Goal: Task Accomplishment & Management: Manage account settings

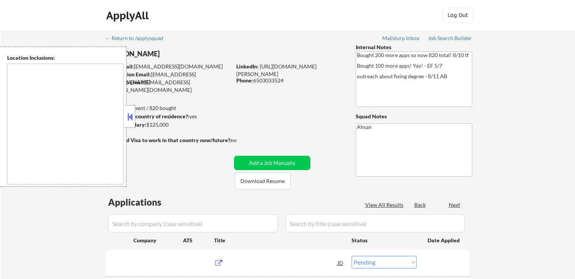
select select ""pending""
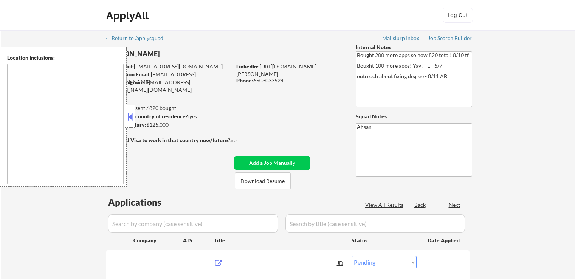
select select ""pending""
type textarea "[GEOGRAPHIC_DATA], [GEOGRAPHIC_DATA], [GEOGRAPHIC_DATA] [GEOGRAPHIC_DATA], [GEO…"
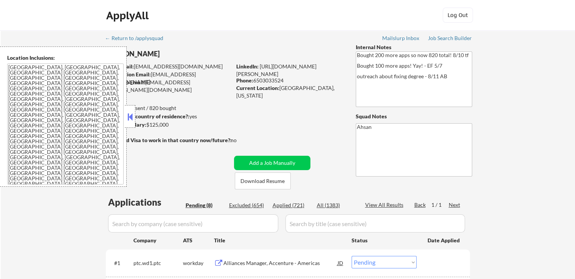
click at [133, 113] on button at bounding box center [130, 116] width 8 height 11
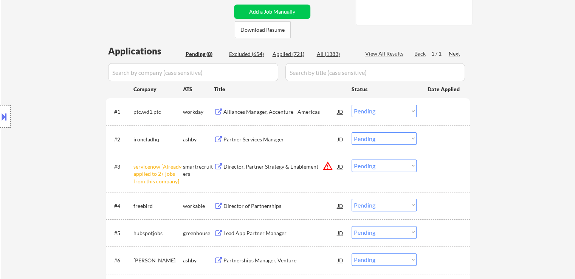
scroll to position [189, 0]
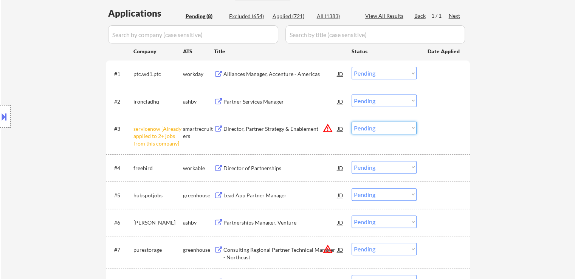
drag, startPoint x: 375, startPoint y: 124, endPoint x: 379, endPoint y: 133, distance: 10.1
click at [375, 124] on select "Choose an option... Pending Applied Excluded (Questions) Excluded (Expired) Exc…" at bounding box center [384, 128] width 65 height 12
click at [352, 122] on select "Choose an option... Pending Applied Excluded (Questions) Excluded (Expired) Exc…" at bounding box center [384, 128] width 65 height 12
select select ""pending""
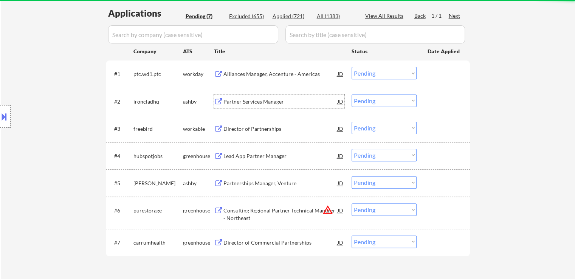
click at [231, 101] on div "Partner Services Manager" at bounding box center [280, 102] width 114 height 8
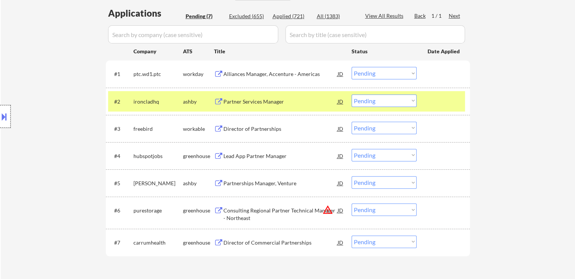
click at [0, 125] on div at bounding box center [5, 116] width 11 height 23
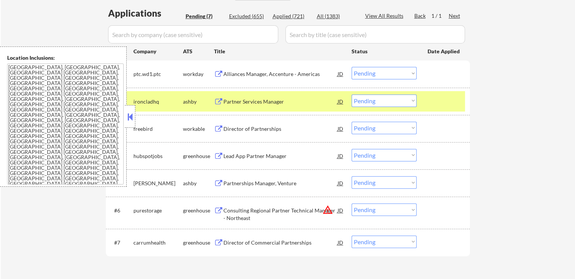
click at [389, 103] on select "Choose an option... Pending Applied Excluded (Questions) Excluded (Expired) Exc…" at bounding box center [384, 101] width 65 height 12
click at [352, 95] on select "Choose an option... Pending Applied Excluded (Questions) Excluded (Expired) Exc…" at bounding box center [384, 101] width 65 height 12
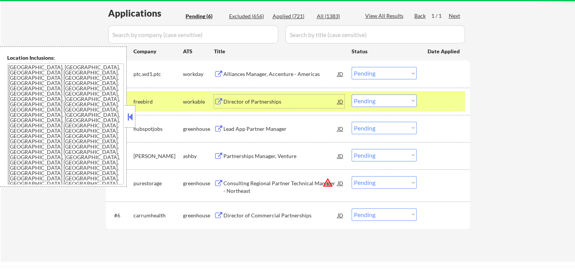
click at [233, 102] on div "Director of Partnerships" at bounding box center [280, 102] width 114 height 8
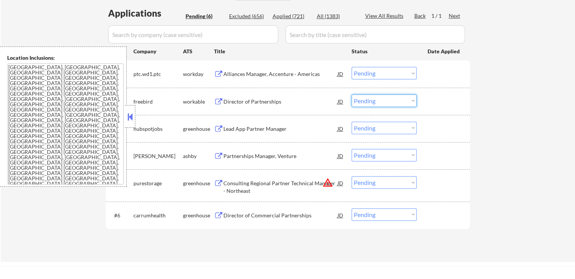
drag, startPoint x: 374, startPoint y: 101, endPoint x: 376, endPoint y: 106, distance: 5.3
click at [374, 101] on select "Choose an option... Pending Applied Excluded (Questions) Excluded (Expired) Exc…" at bounding box center [384, 101] width 65 height 12
click at [352, 95] on select "Choose an option... Pending Applied Excluded (Questions) Excluded (Expired) Exc…" at bounding box center [384, 101] width 65 height 12
click at [237, 123] on div "Lead App Partner Manager" at bounding box center [280, 129] width 114 height 14
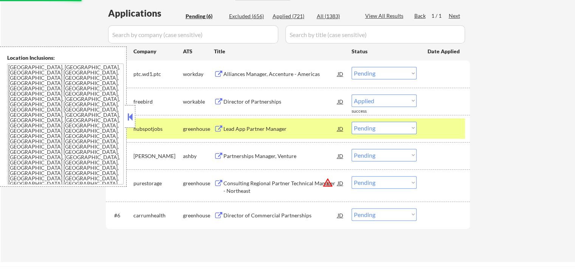
select select ""pending""
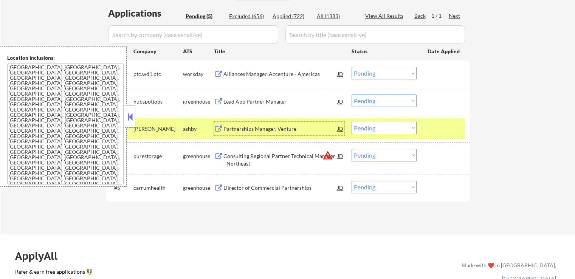
click at [236, 126] on div "Partnerships Manager, Venture" at bounding box center [280, 129] width 114 height 8
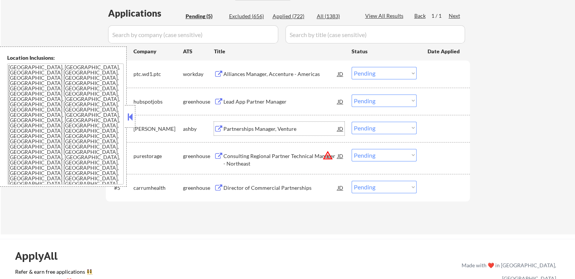
click at [372, 125] on select "Choose an option... Pending Applied Excluded (Questions) Excluded (Expired) Exc…" at bounding box center [384, 128] width 65 height 12
click at [352, 122] on select "Choose an option... Pending Applied Excluded (Questions) Excluded (Expired) Exc…" at bounding box center [384, 128] width 65 height 12
select select ""pending""
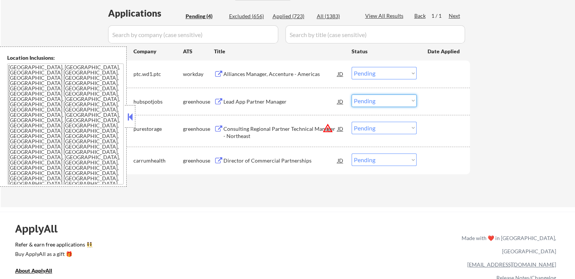
click at [371, 103] on select "Choose an option... Pending Applied Excluded (Questions) Excluded (Expired) Exc…" at bounding box center [384, 101] width 65 height 12
click at [352, 95] on select "Choose an option... Pending Applied Excluded (Questions) Excluded (Expired) Exc…" at bounding box center [384, 101] width 65 height 12
select select ""pending""
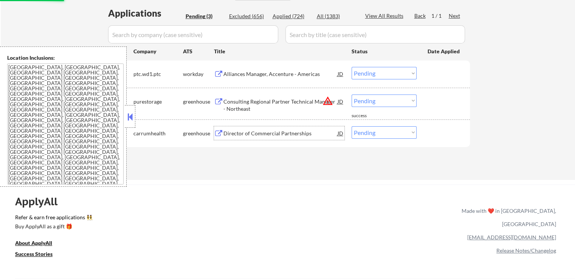
click at [237, 132] on div "Director of Commercial Partnerships" at bounding box center [280, 134] width 114 height 8
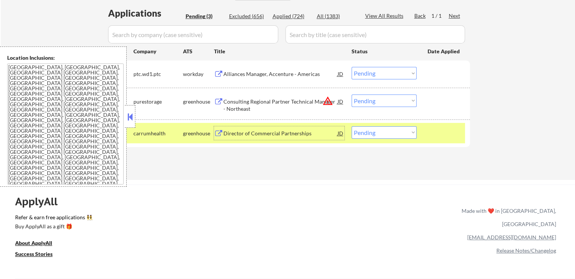
click at [225, 104] on div "Consulting Regional Partner Technical Manager - Northeast" at bounding box center [280, 105] width 114 height 15
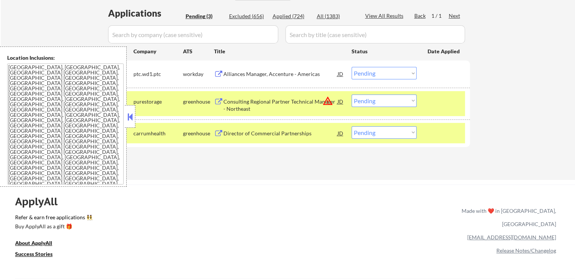
click at [222, 73] on button at bounding box center [218, 74] width 9 height 7
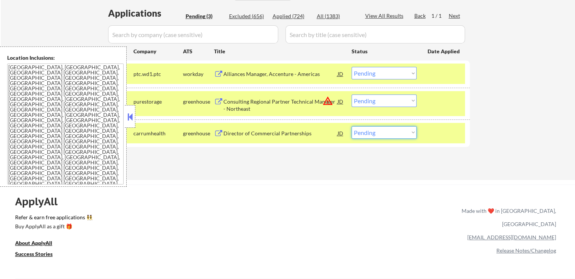
click at [369, 134] on select "Choose an option... Pending Applied Excluded (Questions) Excluded (Expired) Exc…" at bounding box center [384, 132] width 65 height 12
select select ""applied""
click at [352, 126] on select "Choose an option... Pending Applied Excluded (Questions) Excluded (Expired) Exc…" at bounding box center [384, 132] width 65 height 12
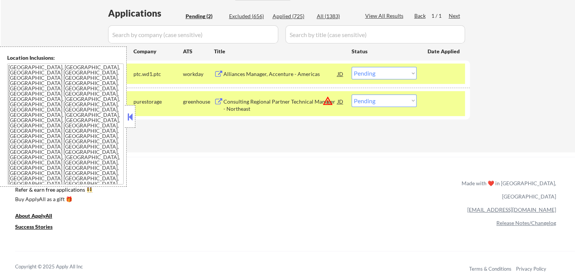
click at [396, 99] on select "Choose an option... Pending Applied Excluded (Questions) Excluded (Expired) Exc…" at bounding box center [384, 101] width 65 height 12
select select ""excluded__bad_match_""
click at [352, 95] on select "Choose an option... Pending Applied Excluded (Questions) Excluded (Expired) Exc…" at bounding box center [384, 101] width 65 height 12
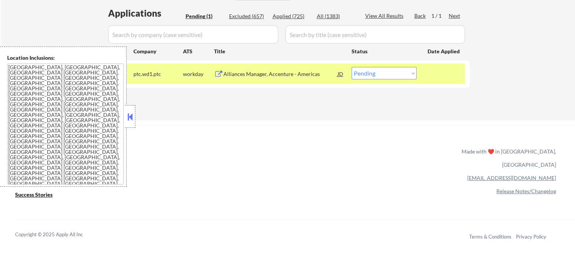
click at [393, 74] on select "Choose an option... Pending Applied Excluded (Questions) Excluded (Expired) Exc…" at bounding box center [384, 73] width 65 height 12
select select ""applied""
click at [352, 67] on select "Choose an option... Pending Applied Excluded (Questions) Excluded (Expired) Exc…" at bounding box center [384, 73] width 65 height 12
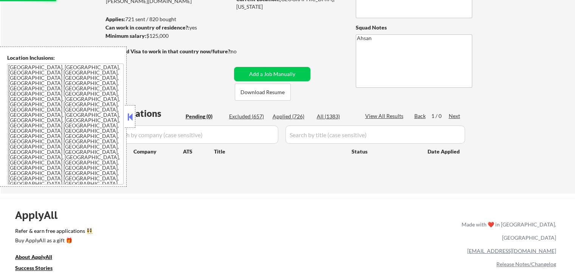
scroll to position [76, 0]
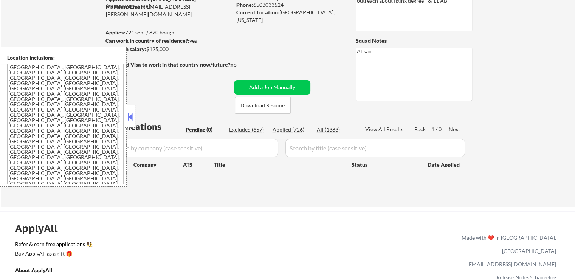
click at [293, 130] on div "Applied (726)" at bounding box center [292, 130] width 38 height 8
select select ""applied""
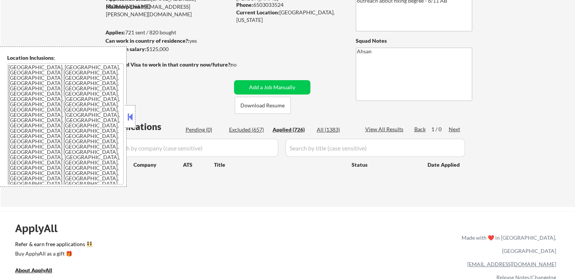
select select ""applied""
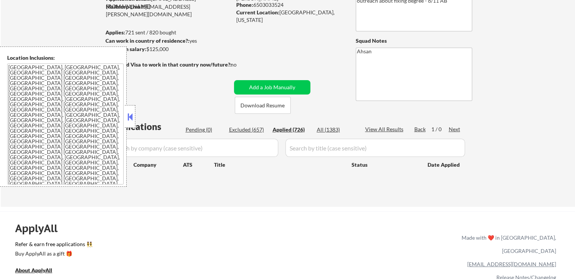
select select ""applied""
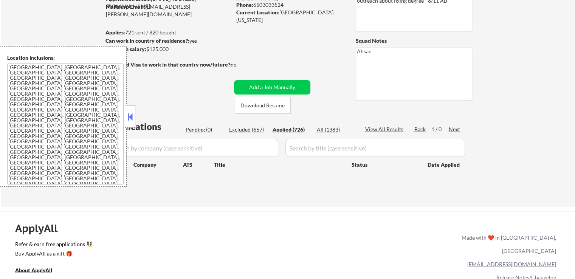
select select ""applied""
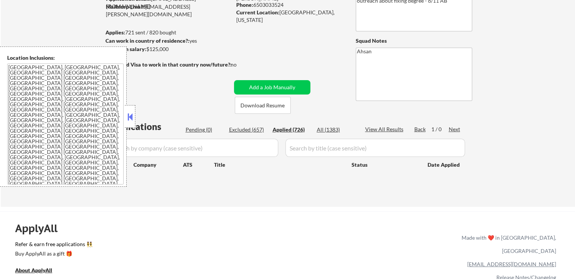
select select ""applied""
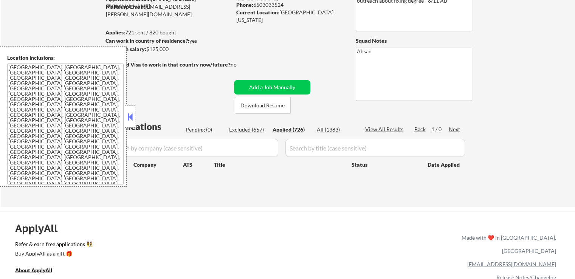
select select ""applied""
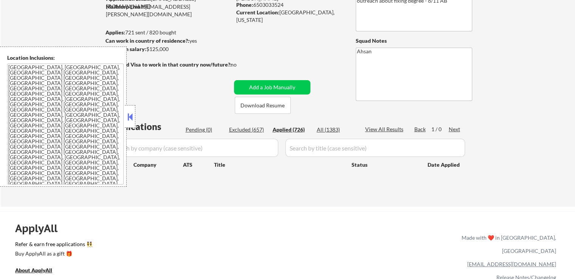
select select ""applied""
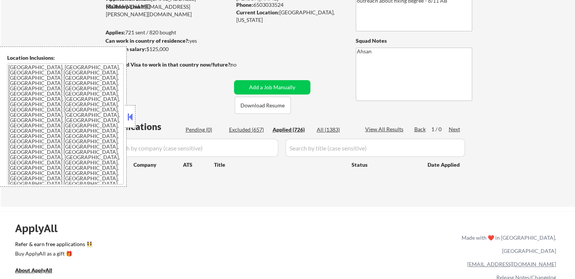
select select ""applied""
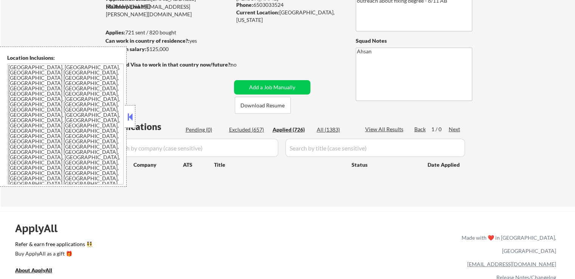
select select ""applied""
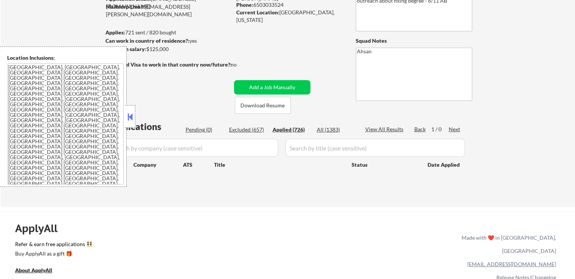
select select ""applied""
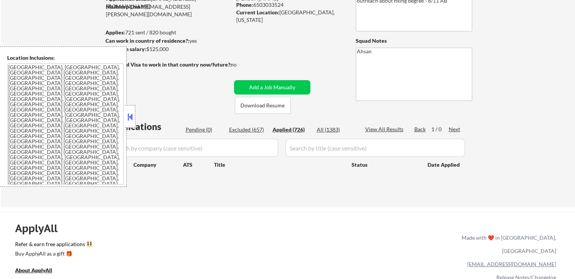
select select ""applied""
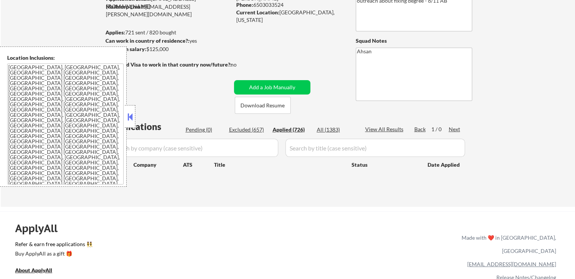
select select ""applied""
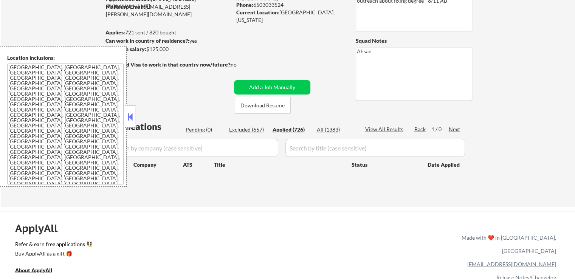
select select ""applied""
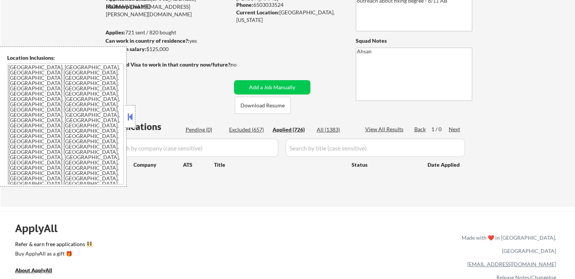
select select ""applied""
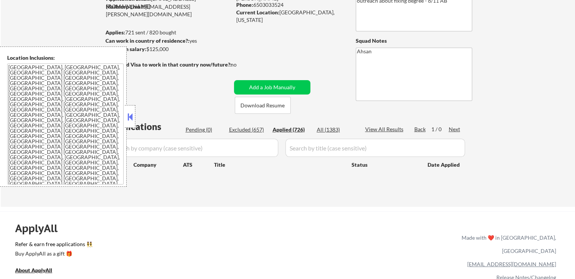
select select ""applied""
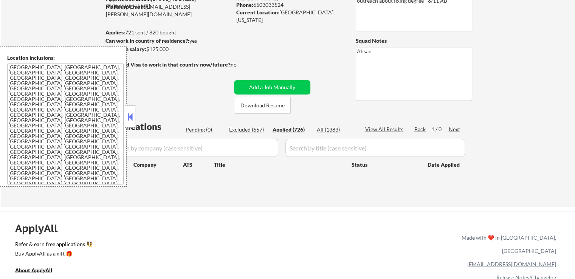
select select ""applied""
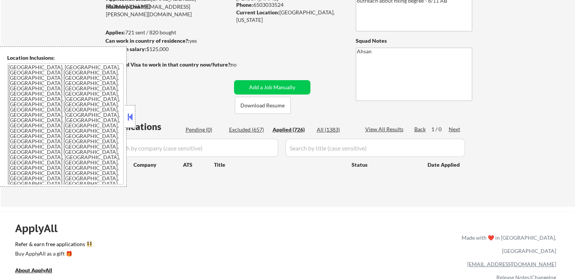
select select ""applied""
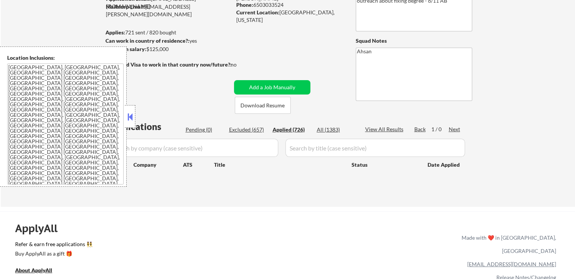
select select ""applied""
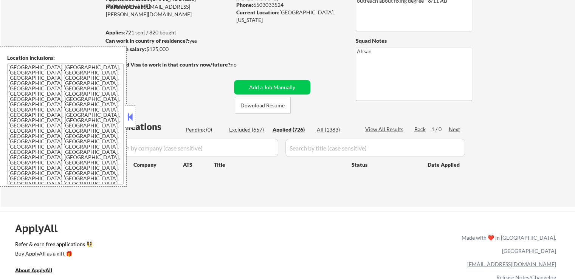
select select ""applied""
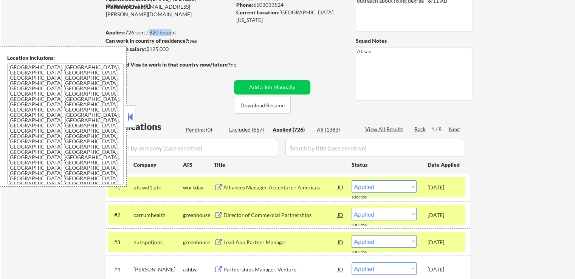
drag, startPoint x: 149, startPoint y: 34, endPoint x: 168, endPoint y: 34, distance: 18.9
click at [168, 34] on div "Applies: 726 sent / 820 bought" at bounding box center [168, 33] width 126 height 8
